Goal: Task Accomplishment & Management: Manage account settings

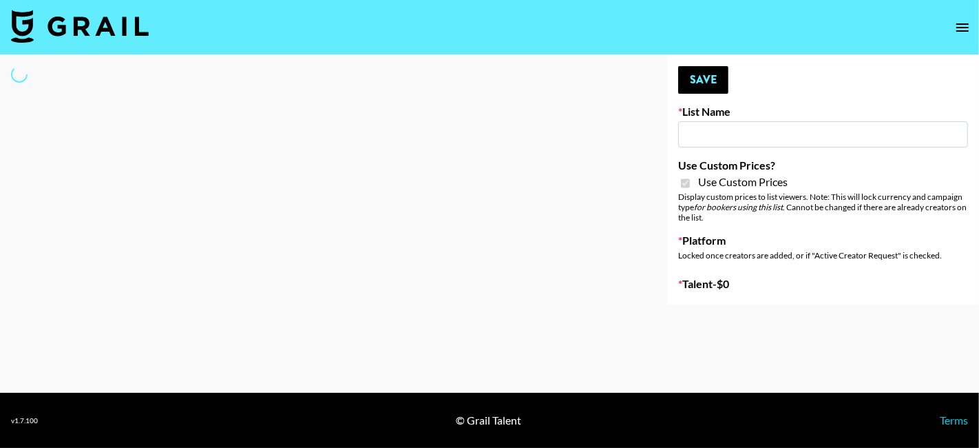
type input "Kids / Toy Accounts"
checkbox input "true"
select select "Brand"
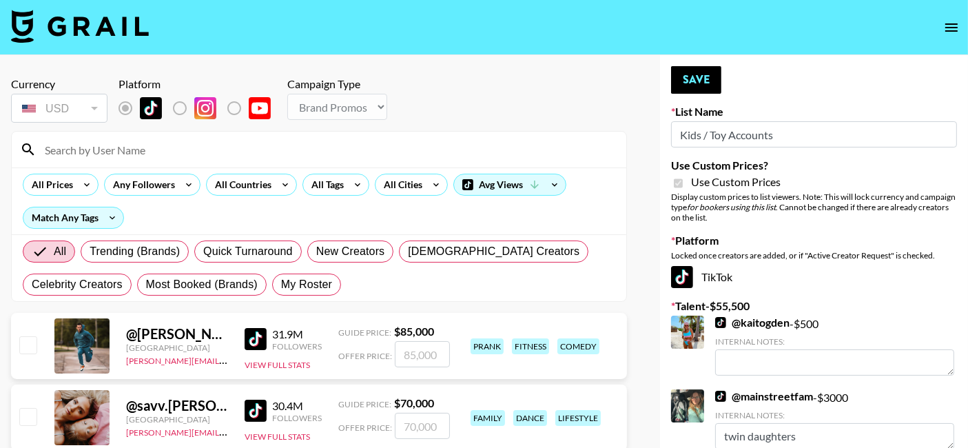
click at [187, 152] on input at bounding box center [326, 149] width 581 height 22
type input "thistravel"
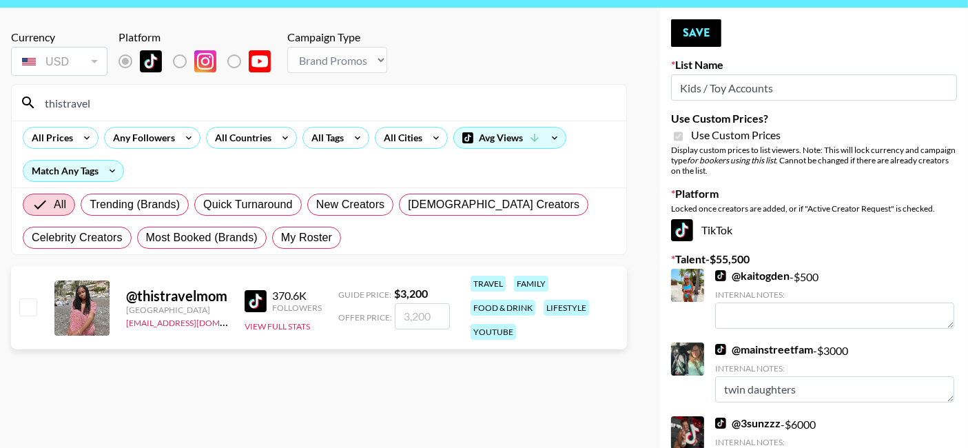
scroll to position [59, 0]
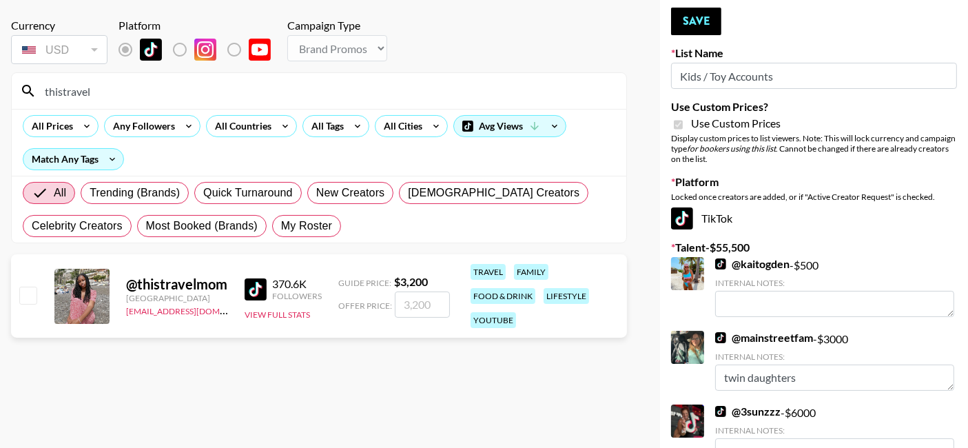
click at [415, 313] on input "number" at bounding box center [422, 304] width 55 height 26
type input "1"
checkbox input "true"
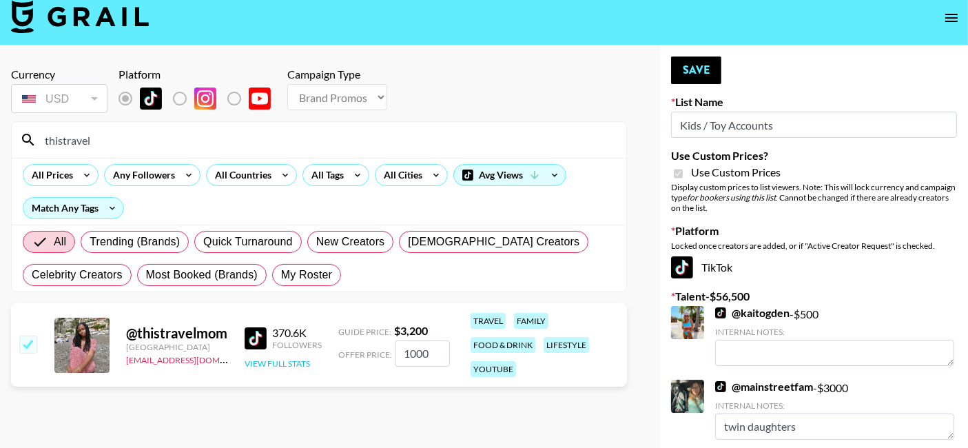
scroll to position [0, 0]
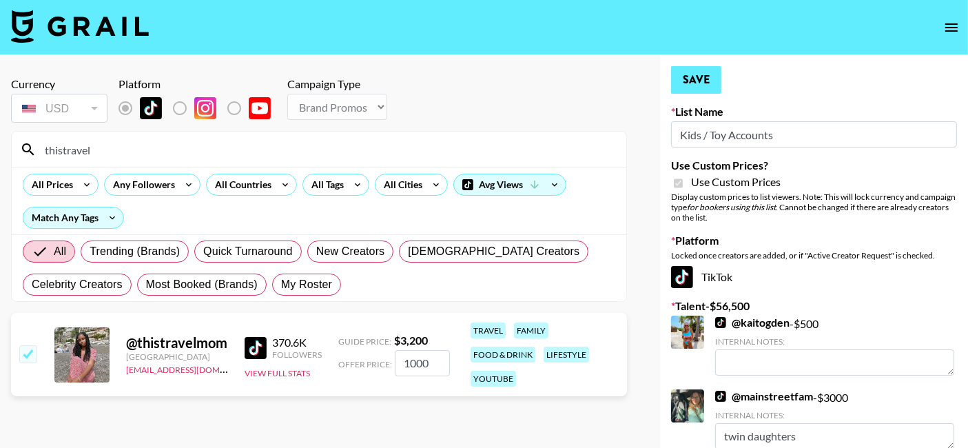
type input "1000"
click at [691, 74] on button "Save" at bounding box center [696, 80] width 50 height 28
